Goal: Find specific page/section: Find specific page/section

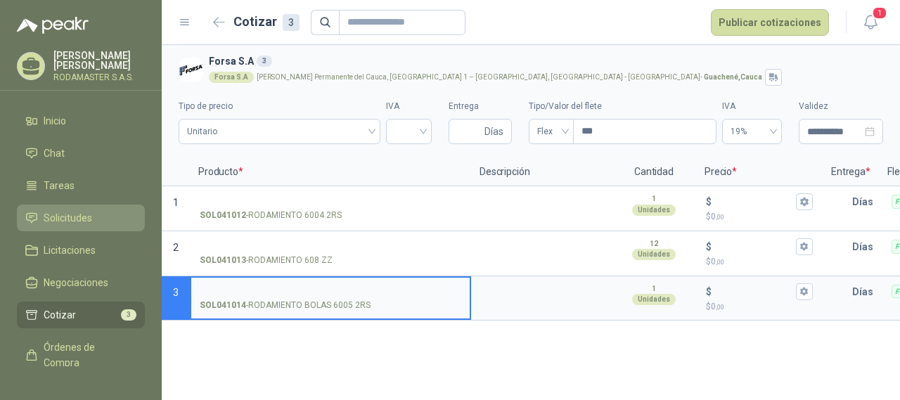
scroll to position [70, 0]
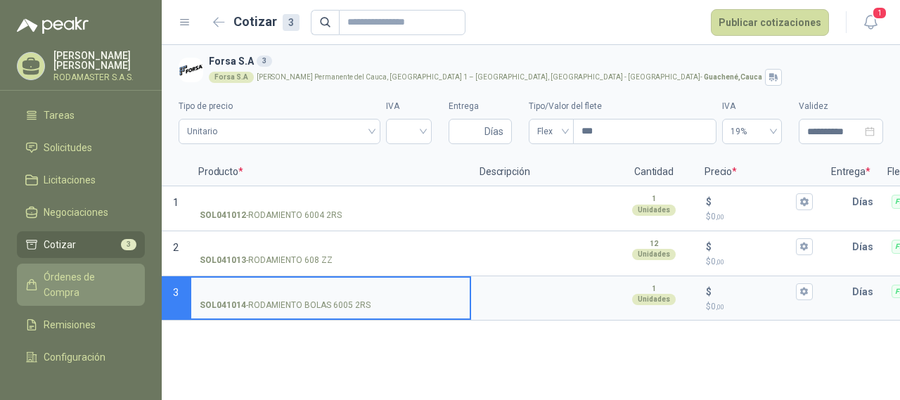
click at [81, 283] on span "Órdenes de Compra" at bounding box center [88, 284] width 88 height 31
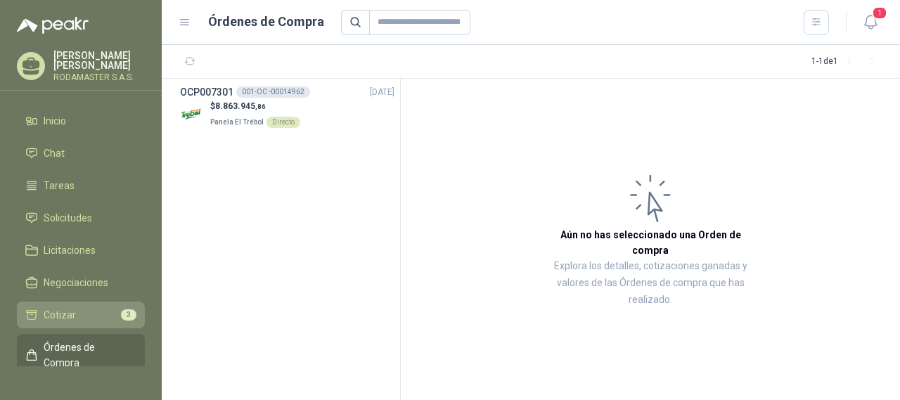
scroll to position [70, 0]
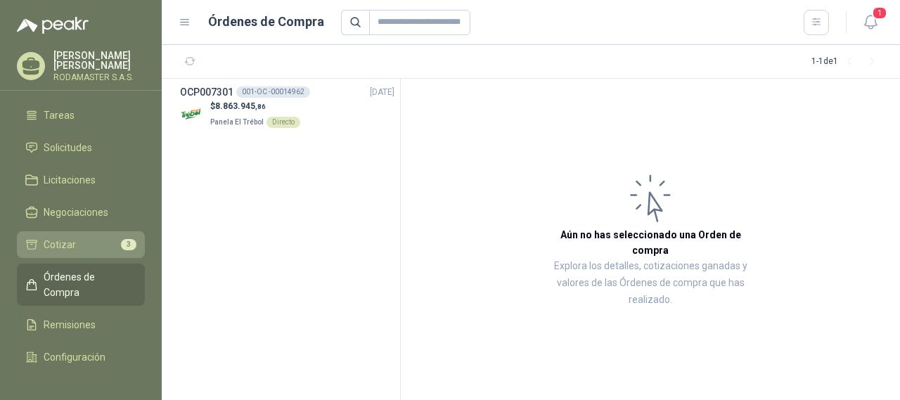
click at [62, 240] on span "Cotizar" at bounding box center [60, 244] width 32 height 15
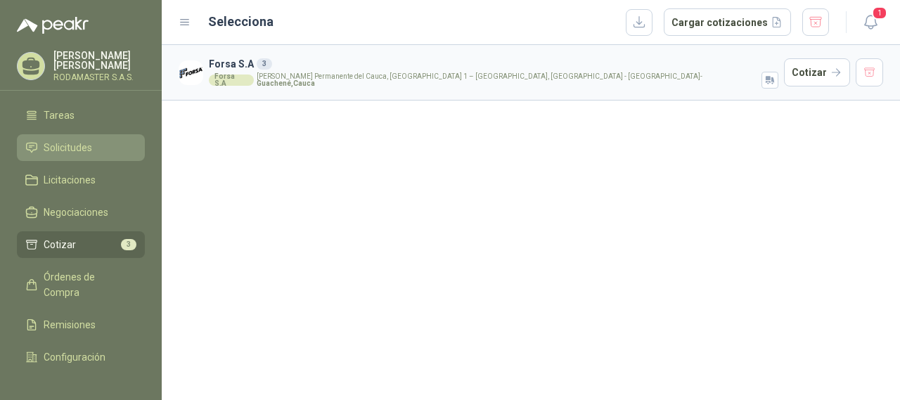
click at [61, 145] on span "Solicitudes" at bounding box center [68, 147] width 48 height 15
